Goal: Task Accomplishment & Management: Use online tool/utility

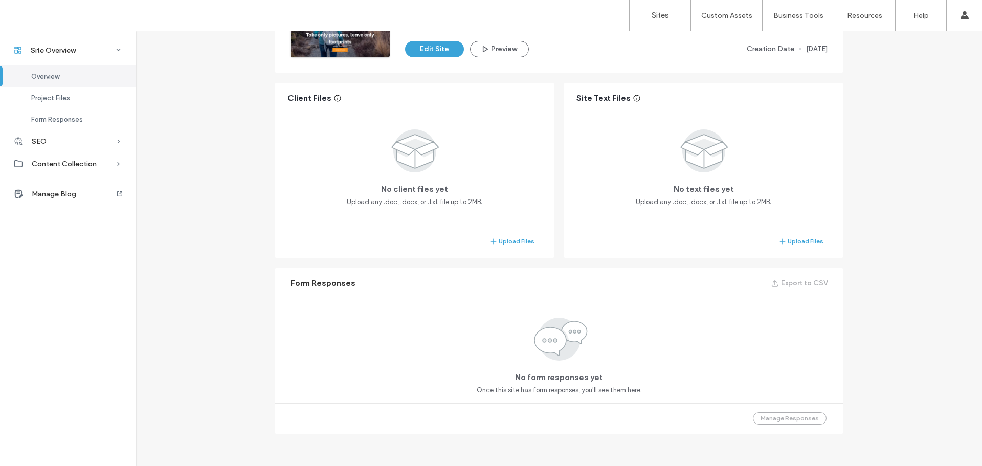
scroll to position [54, 0]
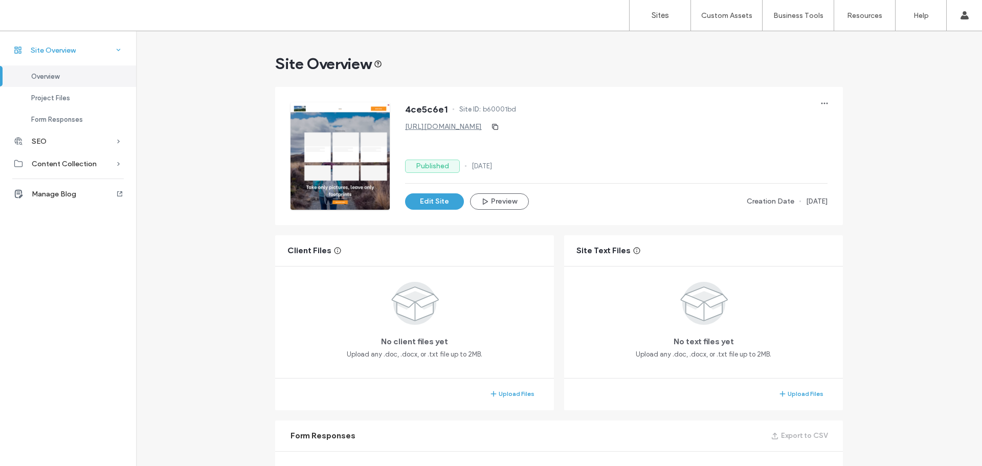
click at [96, 50] on div "Site Overview" at bounding box center [68, 50] width 136 height 23
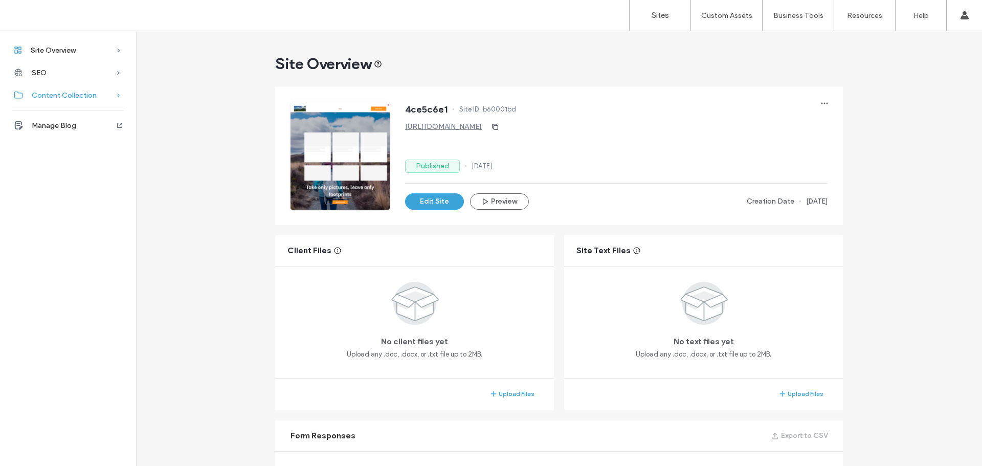
click at [94, 98] on span "Content Collection" at bounding box center [64, 95] width 65 height 9
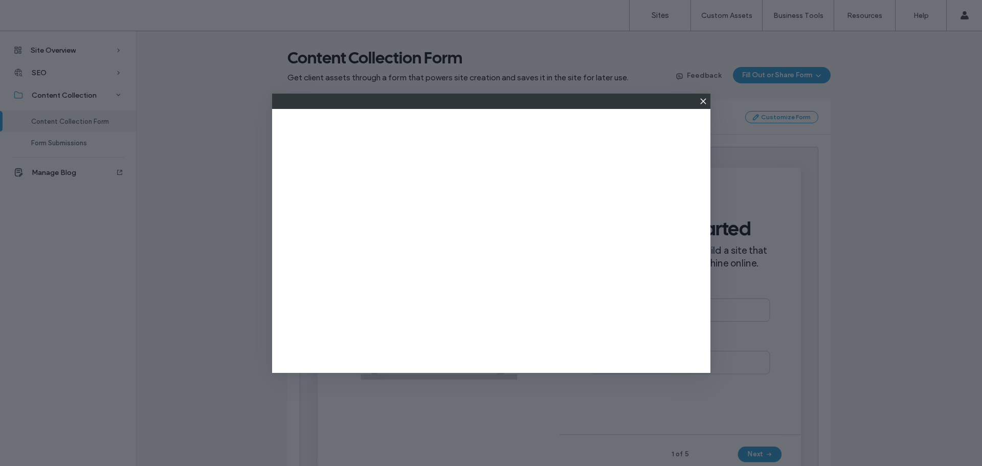
click at [703, 101] on use at bounding box center [703, 101] width 5 height 5
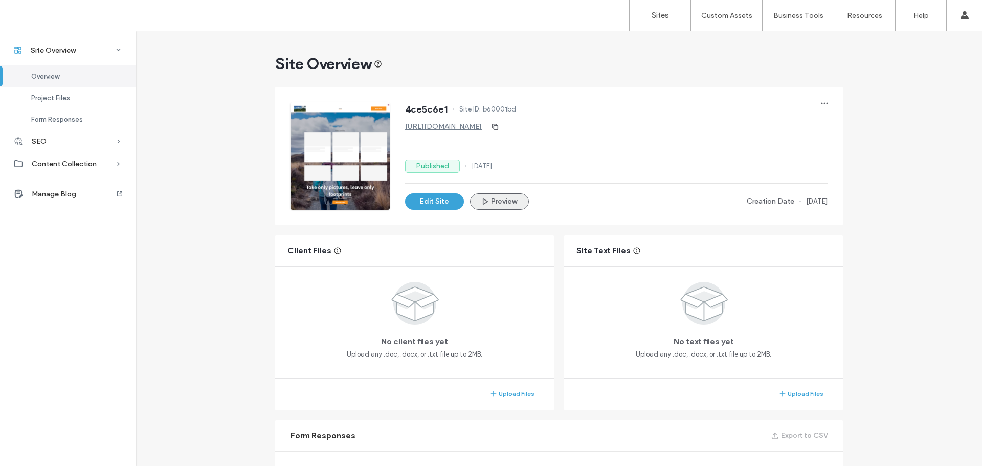
click at [502, 206] on button "Preview" at bounding box center [499, 201] width 59 height 16
